Goal: Task Accomplishment & Management: Manage account settings

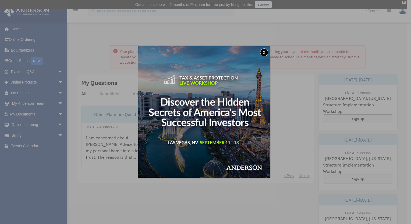
click at [265, 53] on button "x" at bounding box center [264, 52] width 8 height 8
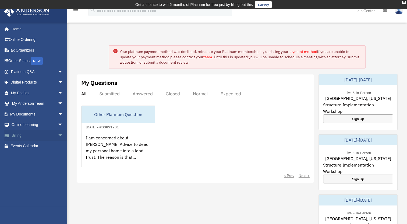
click at [19, 135] on link "Billing arrow_drop_down" at bounding box center [38, 135] width 68 height 11
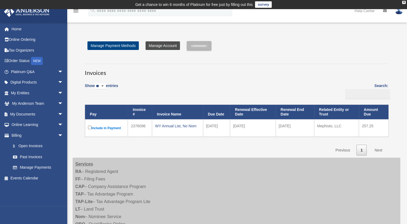
click at [163, 46] on link "Manage Account" at bounding box center [163, 45] width 34 height 9
click at [31, 145] on link "$ Open Invoices" at bounding box center [40, 146] width 64 height 11
click at [123, 45] on link "Manage Payment Methods" at bounding box center [112, 45] width 51 height 9
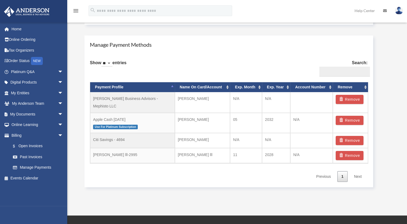
scroll to position [312, 0]
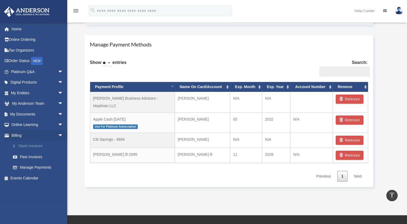
click at [32, 146] on link "$ Open Invoices" at bounding box center [40, 146] width 64 height 11
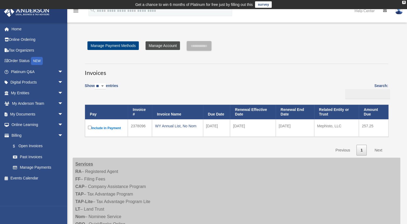
click at [168, 45] on link "Manage Account" at bounding box center [163, 45] width 34 height 9
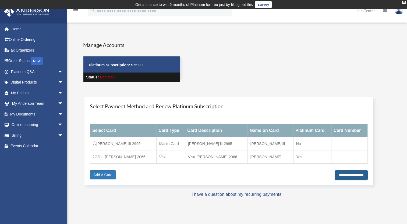
click at [352, 176] on input "**********" at bounding box center [351, 176] width 33 height 10
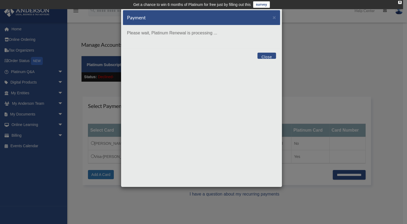
click at [266, 56] on button "Close" at bounding box center [266, 56] width 19 height 6
